Goal: Check status: Check status

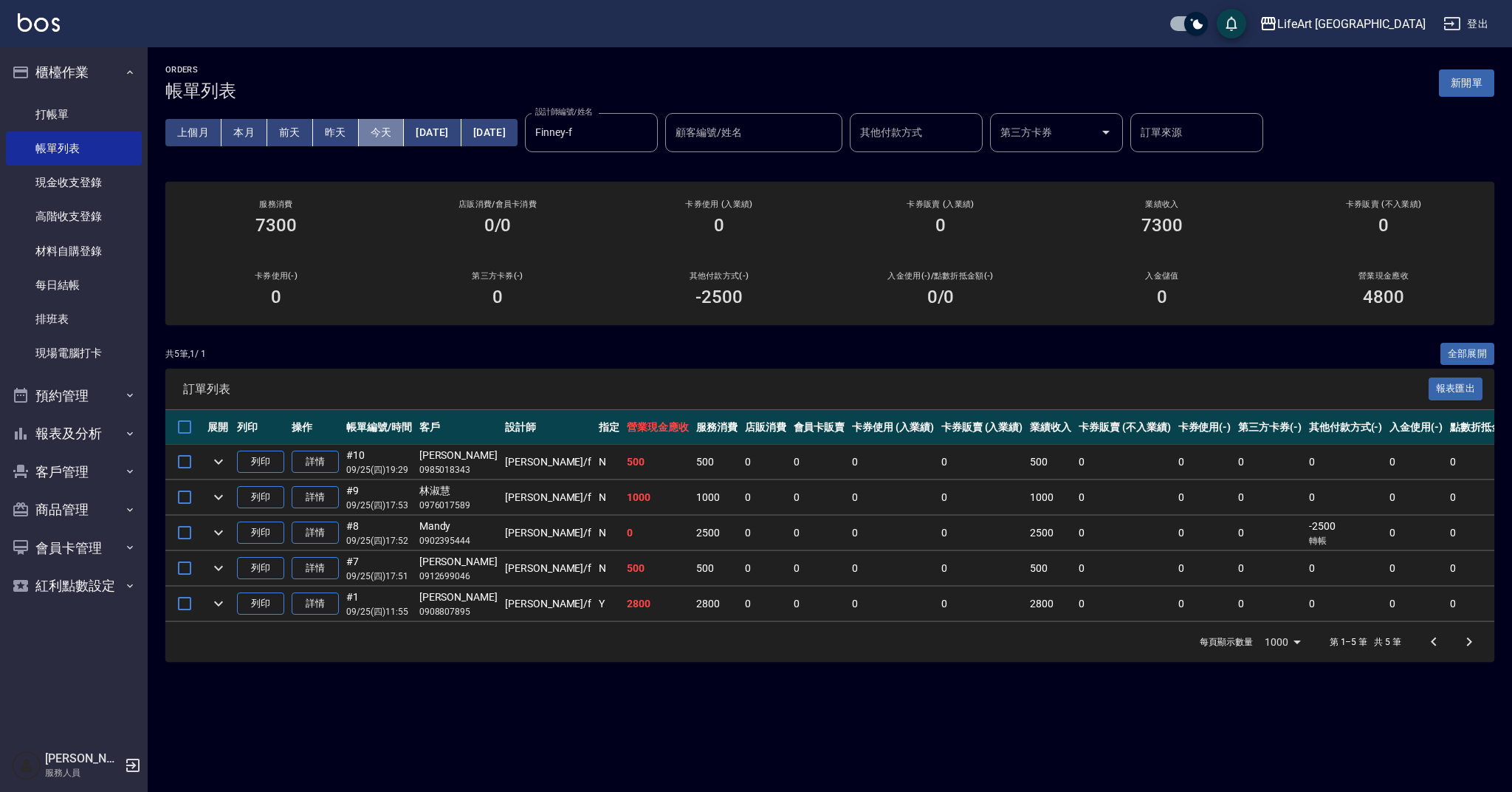
click at [386, 138] on button "今天" at bounding box center [382, 132] width 46 height 28
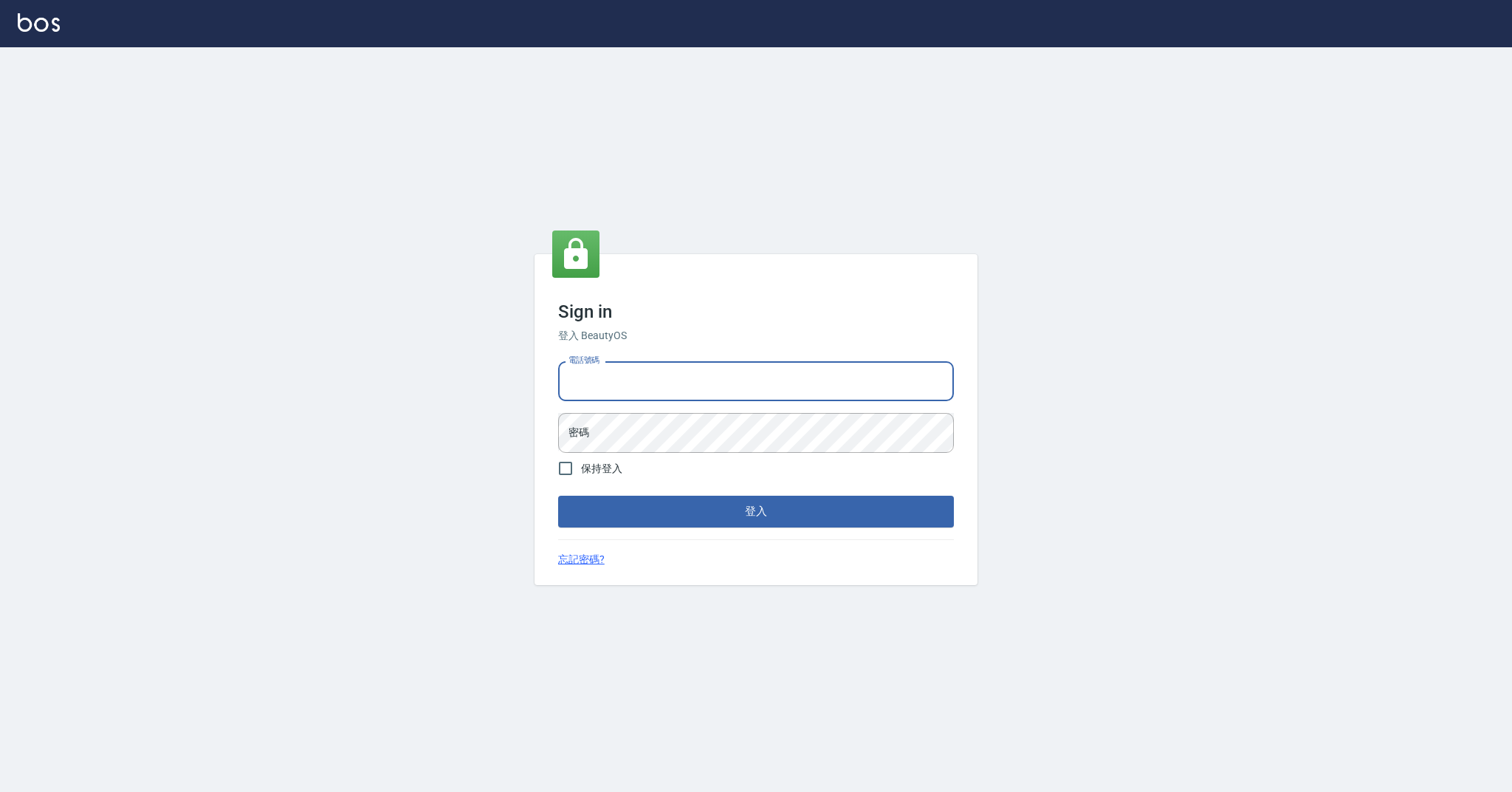
type input "0989368139"
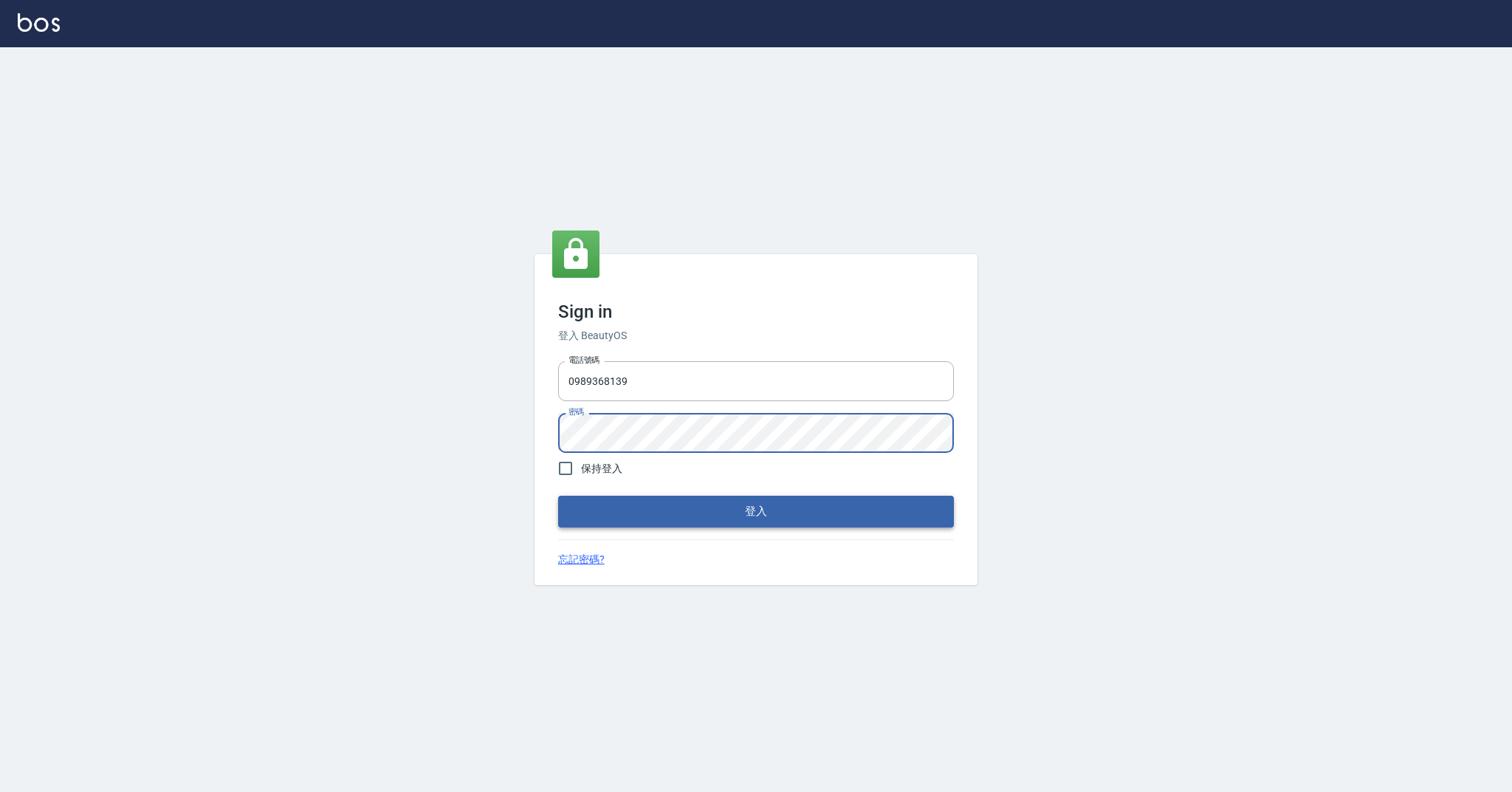
click at [637, 504] on button "登入" at bounding box center [756, 511] width 396 height 31
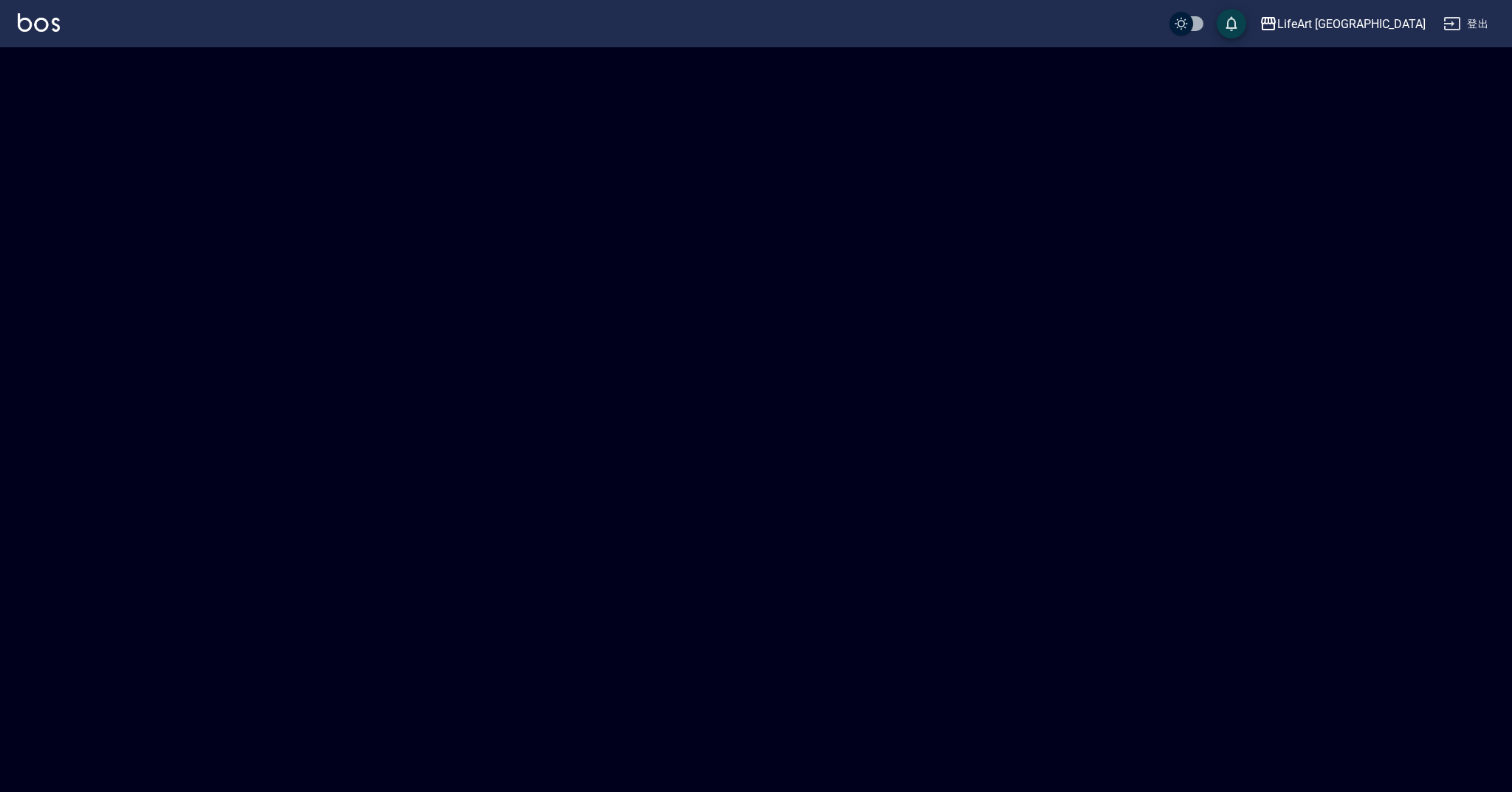
checkbox input "true"
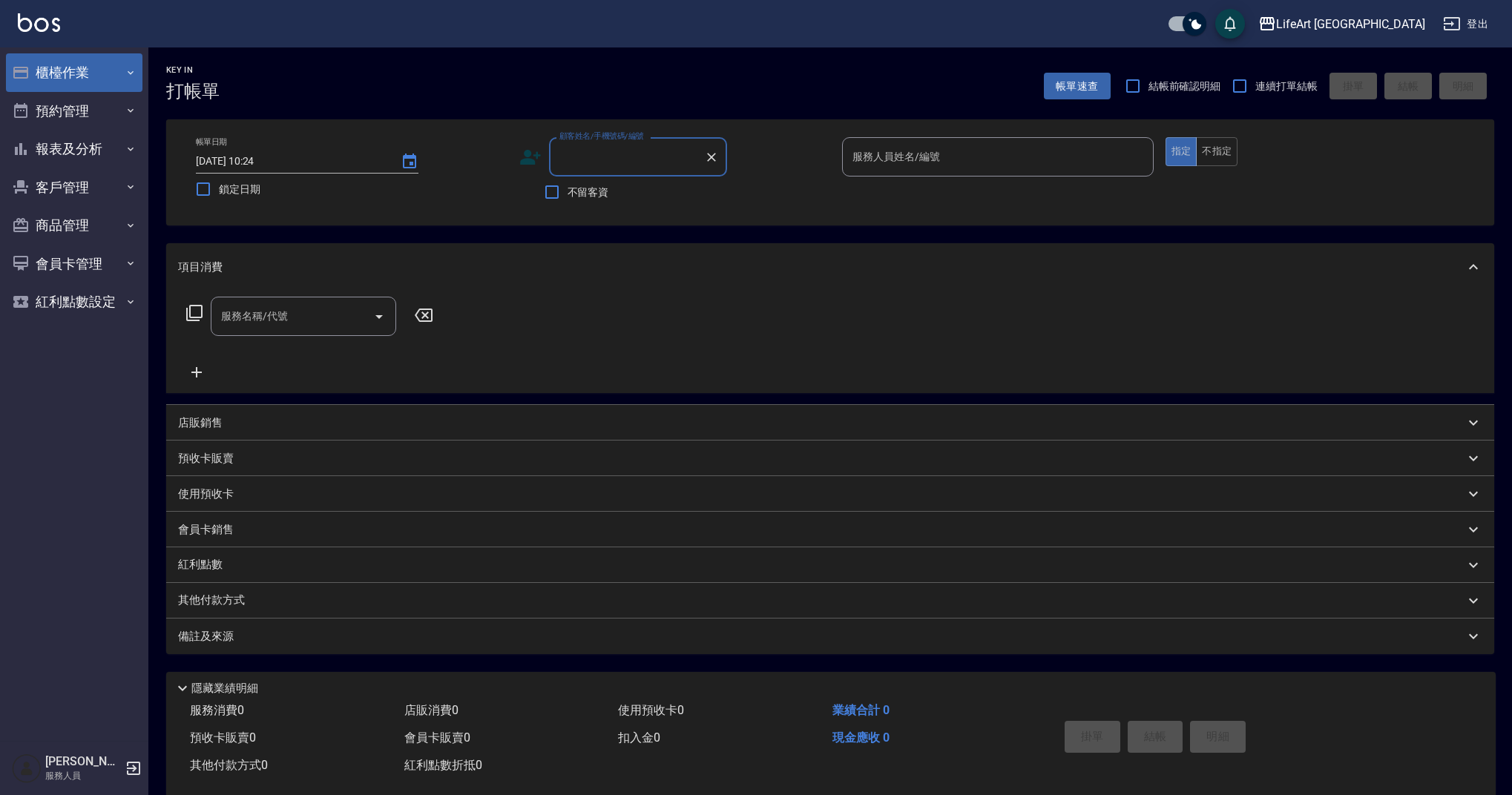
click at [67, 83] on button "櫃檯作業" at bounding box center [74, 73] width 136 height 38
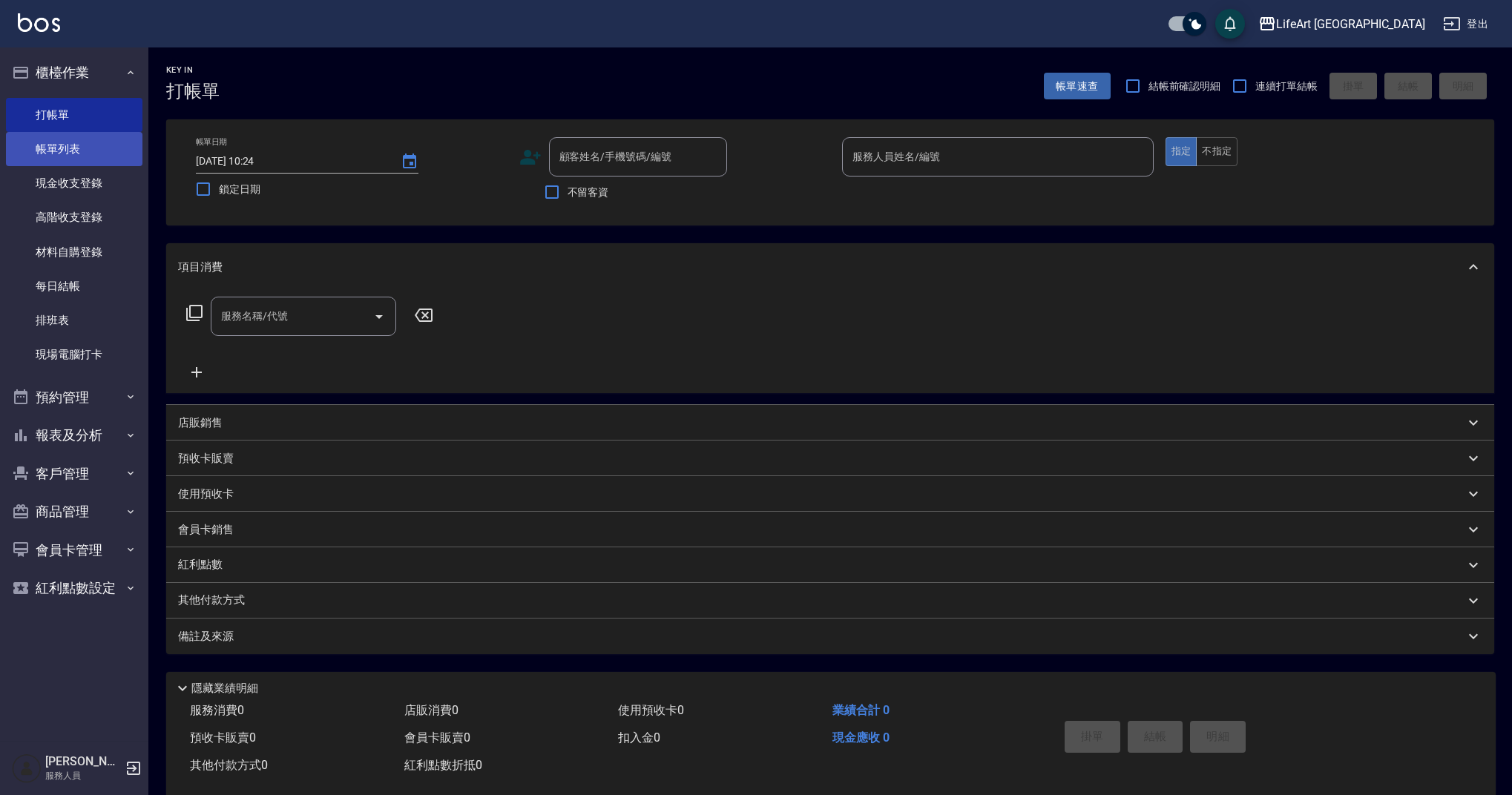
click at [77, 143] on link "帳單列表" at bounding box center [74, 149] width 136 height 35
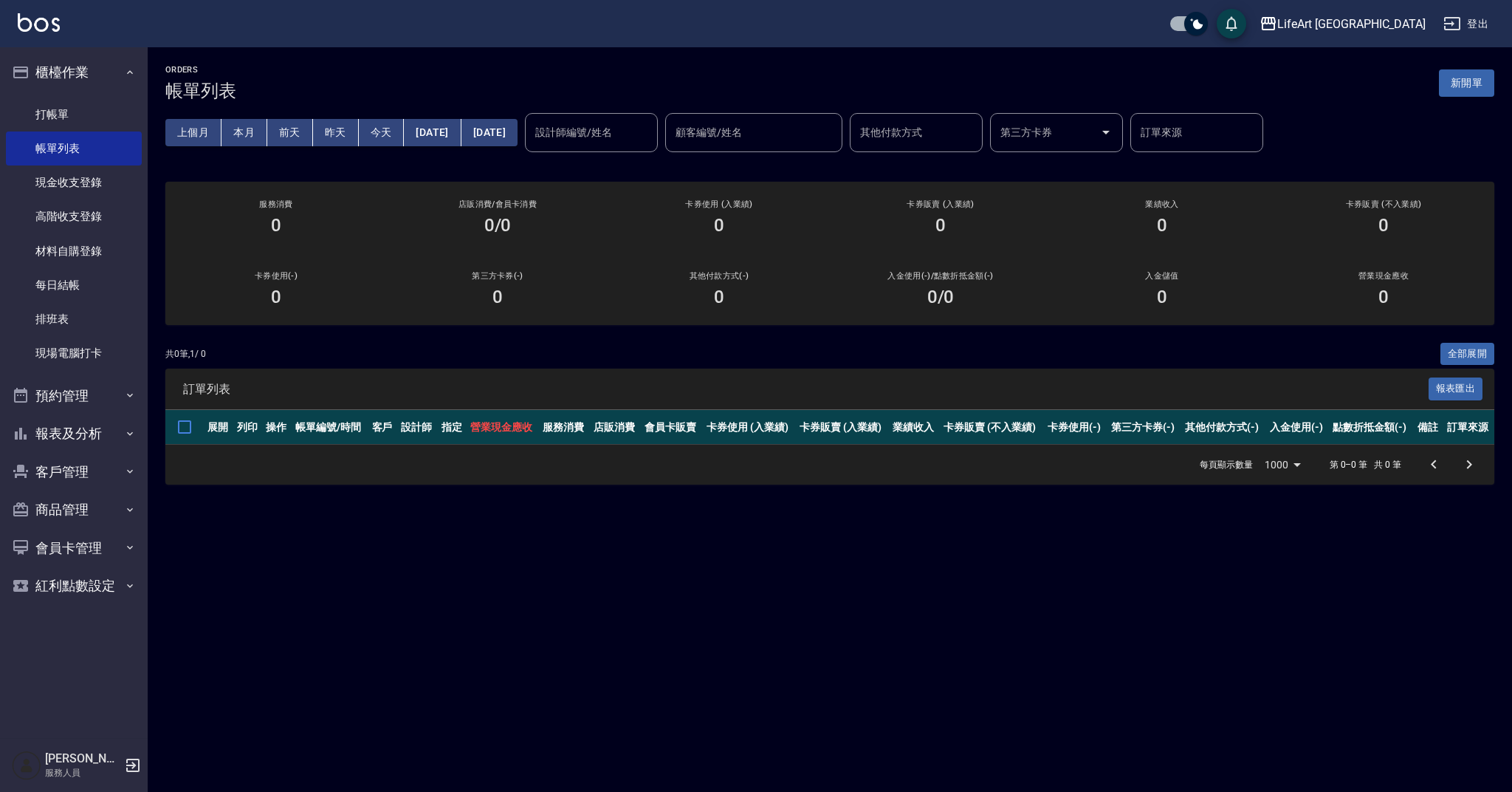
click at [340, 133] on button "昨天" at bounding box center [336, 132] width 46 height 28
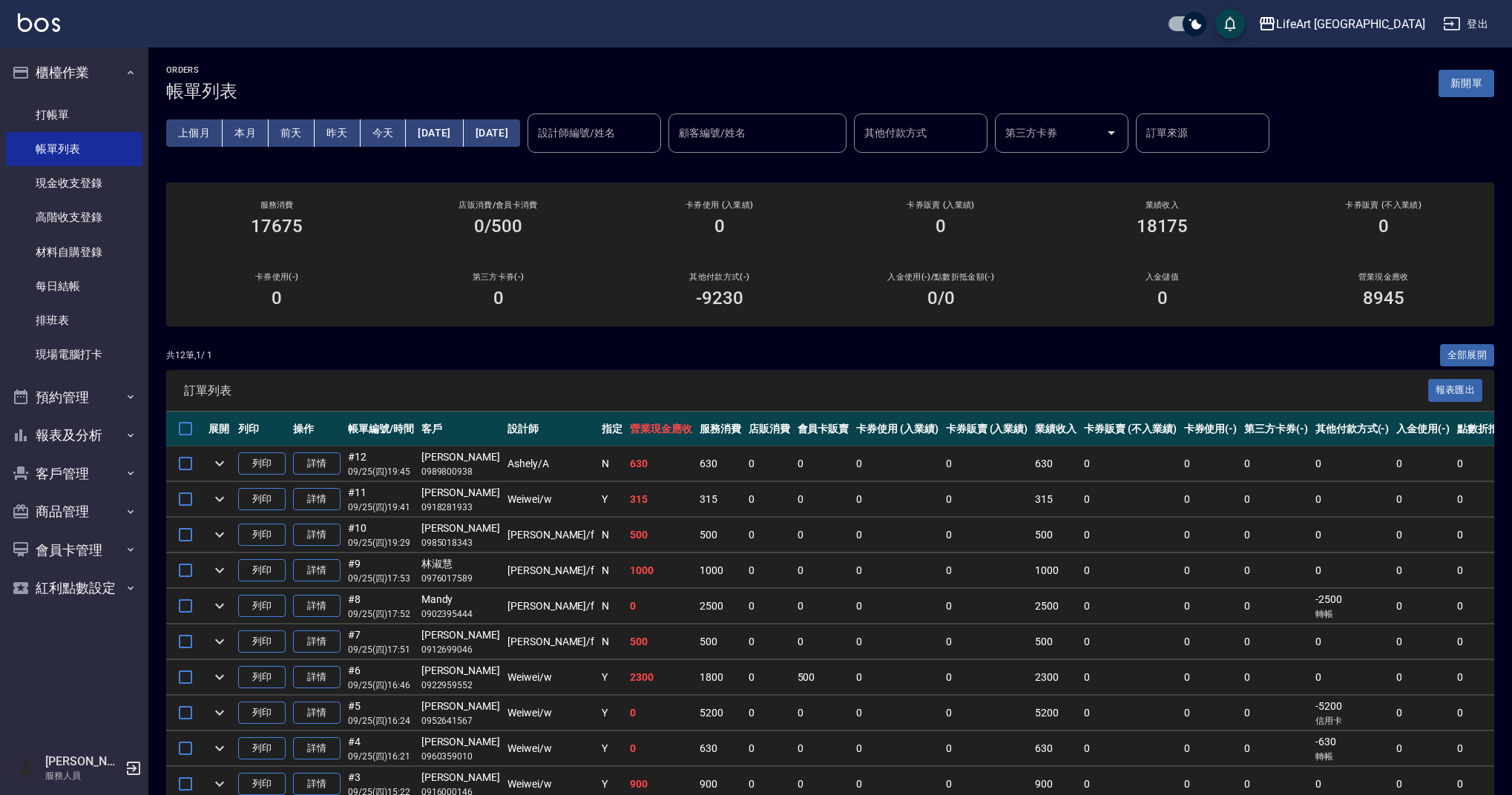
click at [389, 135] on button "今天" at bounding box center [383, 132] width 46 height 28
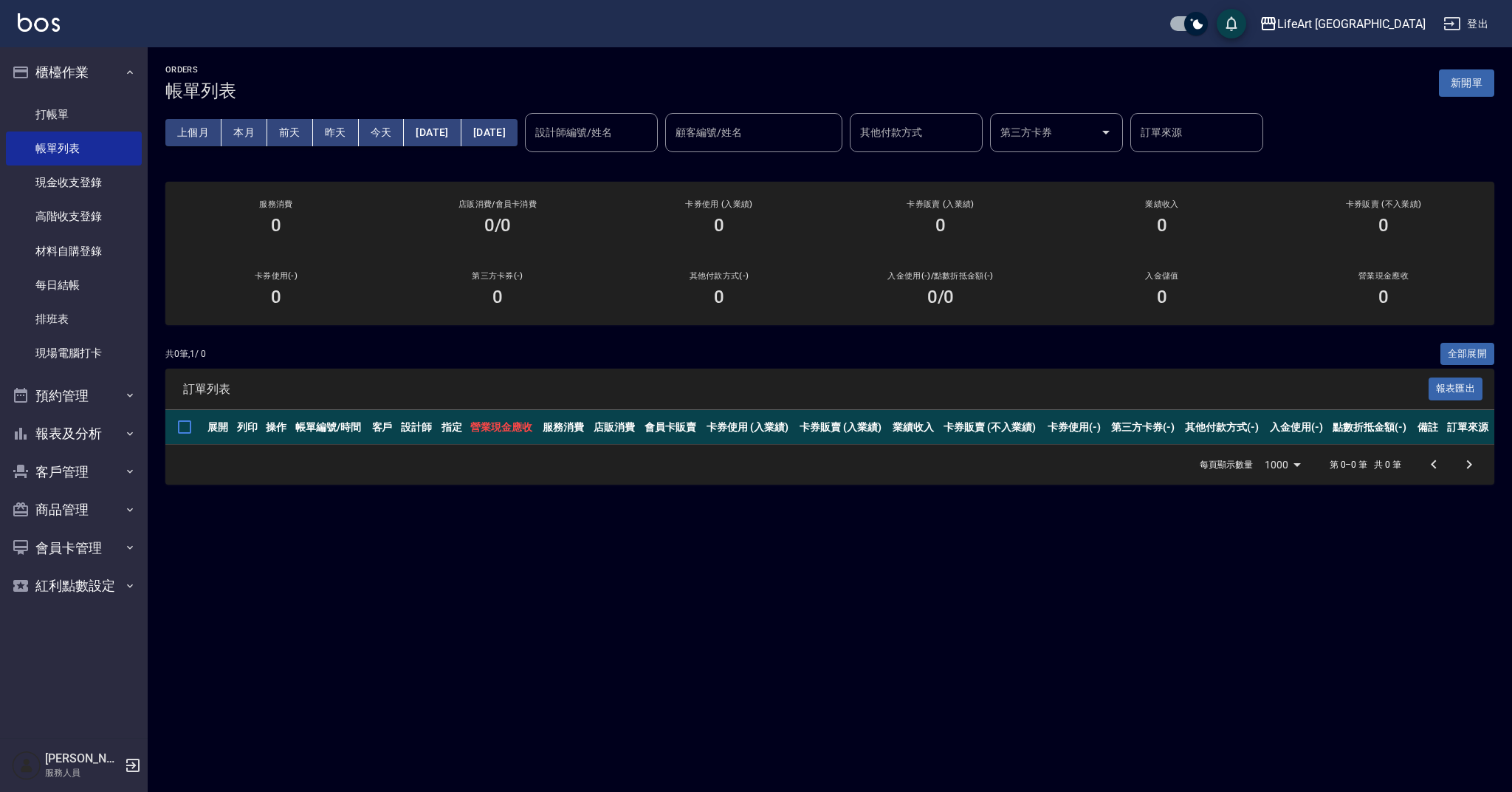
click at [339, 124] on button "昨天" at bounding box center [336, 132] width 46 height 28
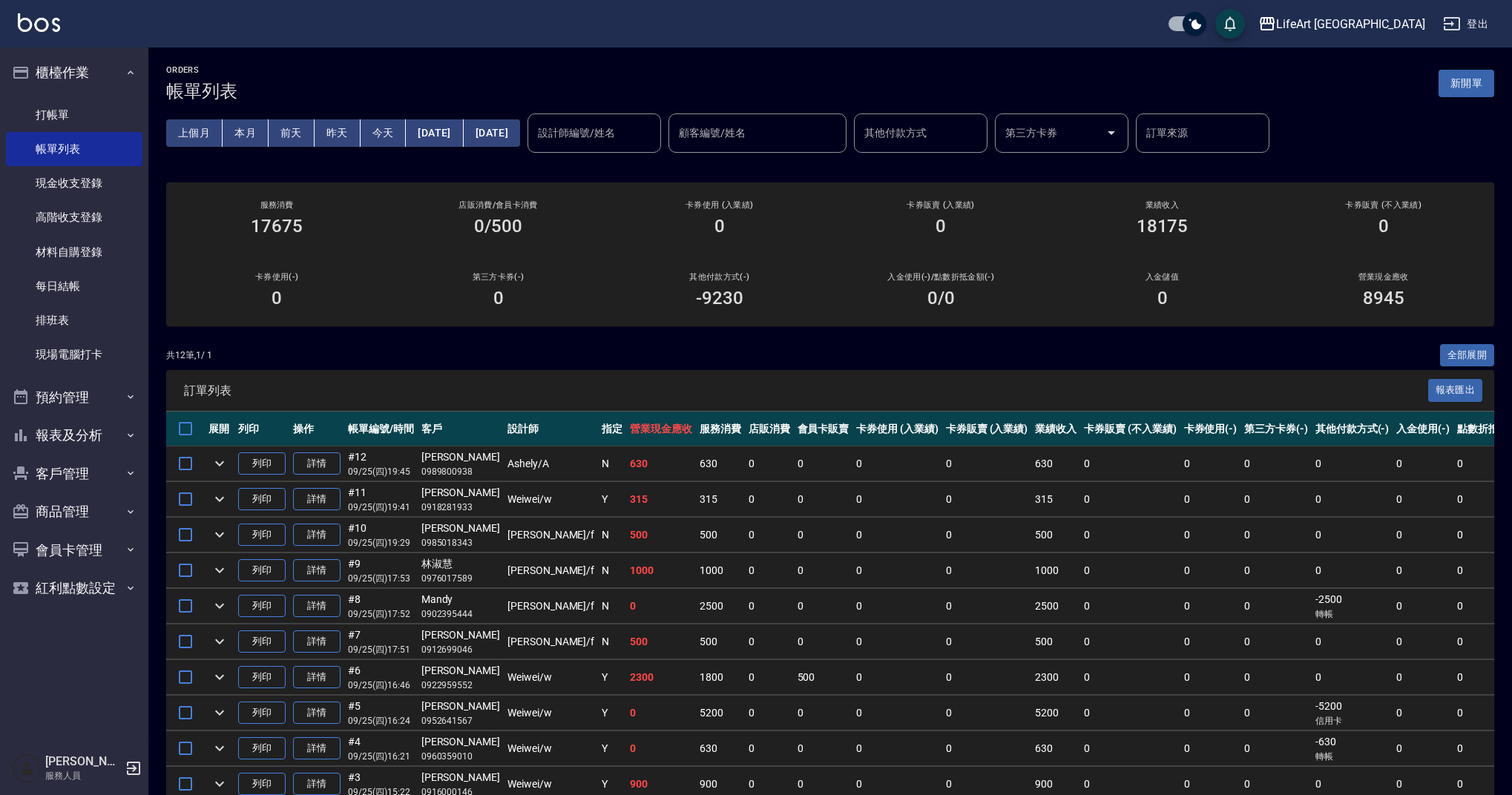
click at [392, 132] on button "今天" at bounding box center [383, 132] width 46 height 28
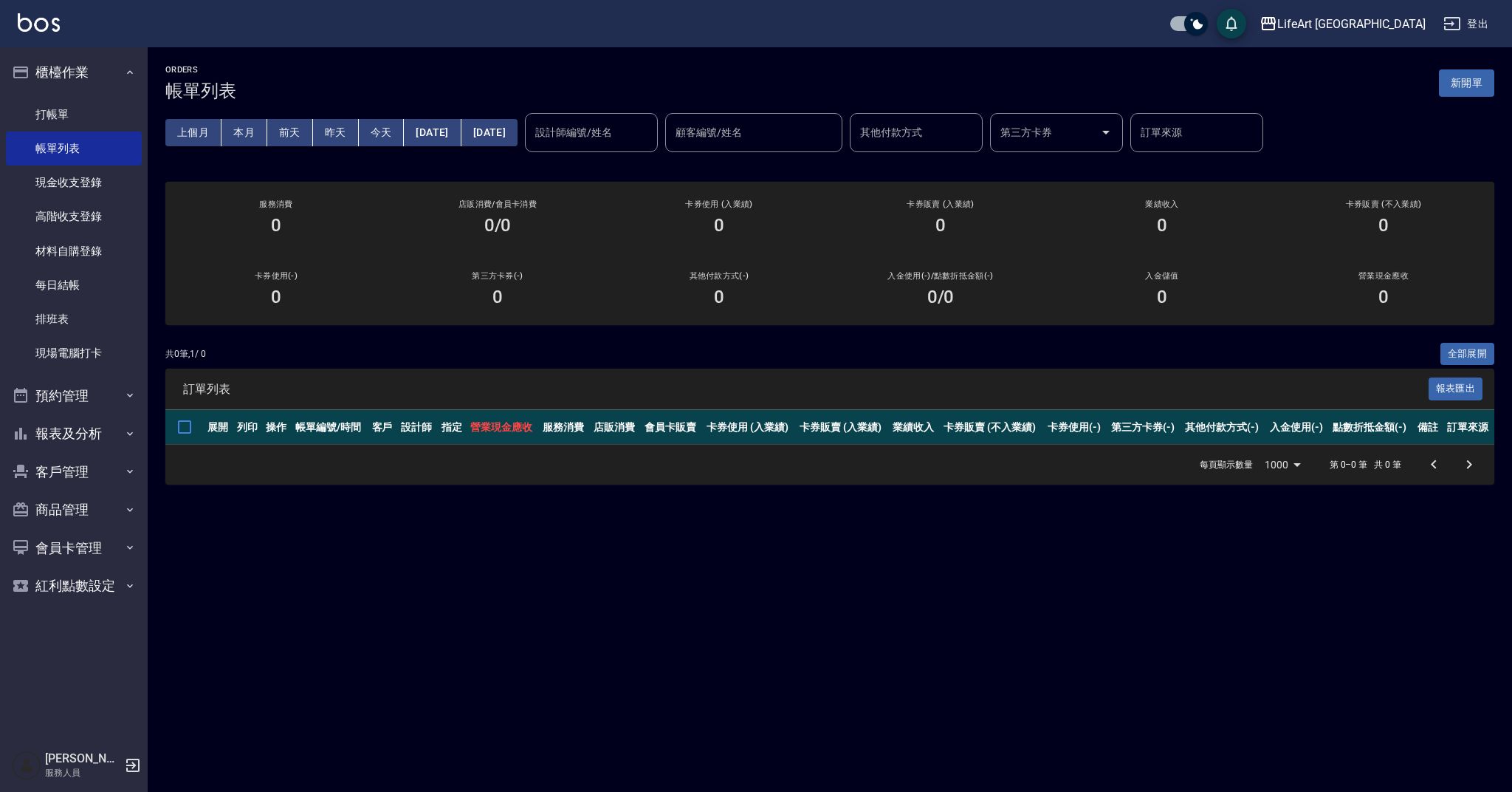
click at [336, 128] on button "昨天" at bounding box center [336, 132] width 46 height 28
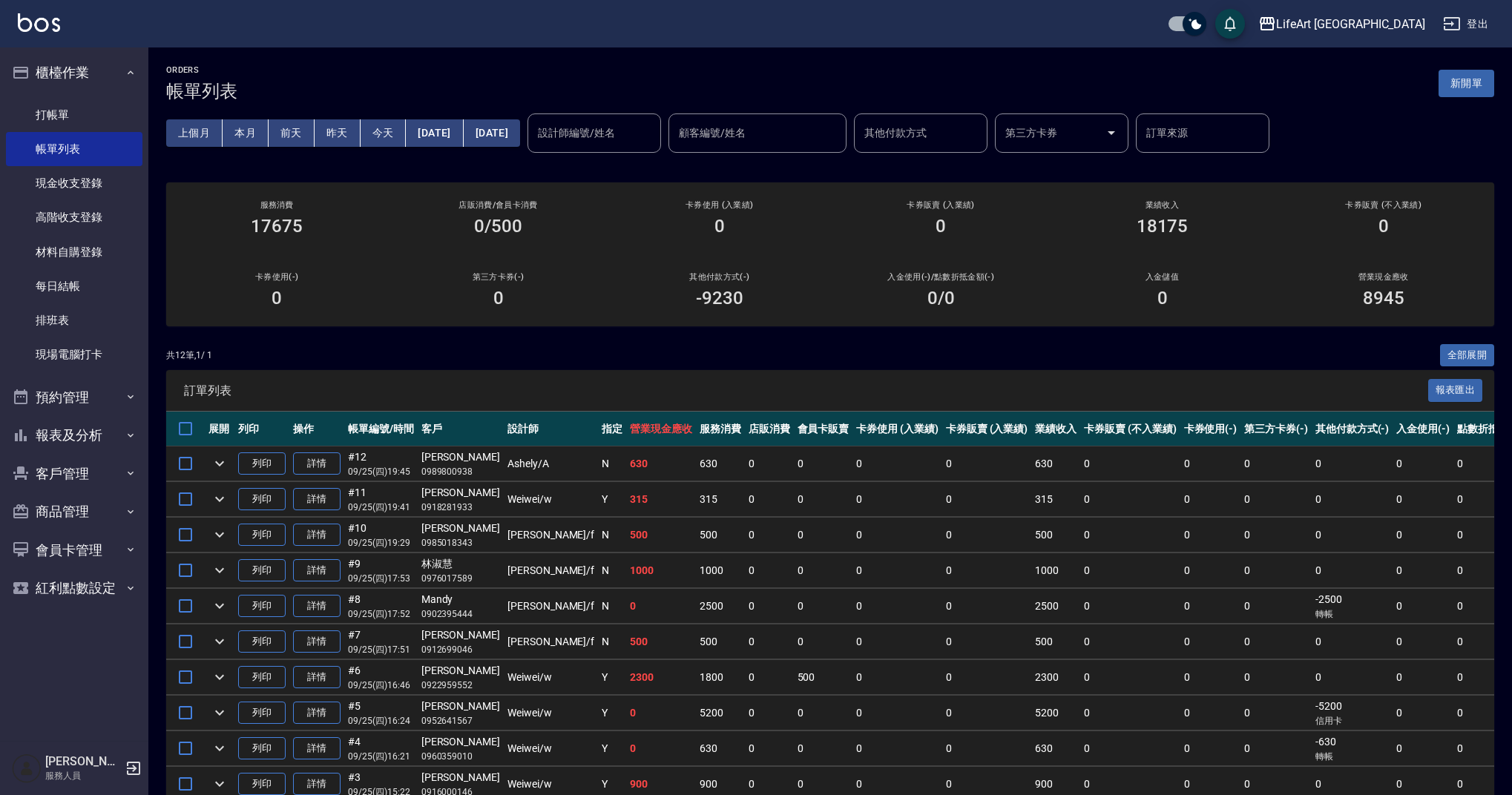
click at [395, 129] on button "今天" at bounding box center [383, 132] width 46 height 28
